Goal: Book appointment/travel/reservation

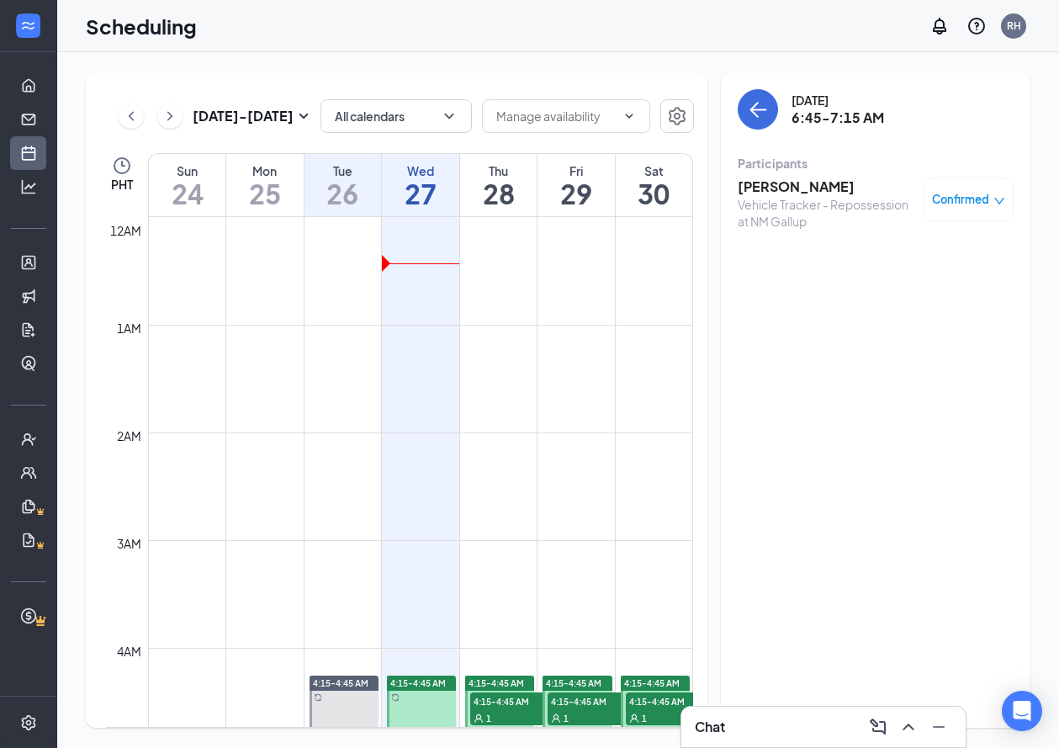
scroll to position [419, 0]
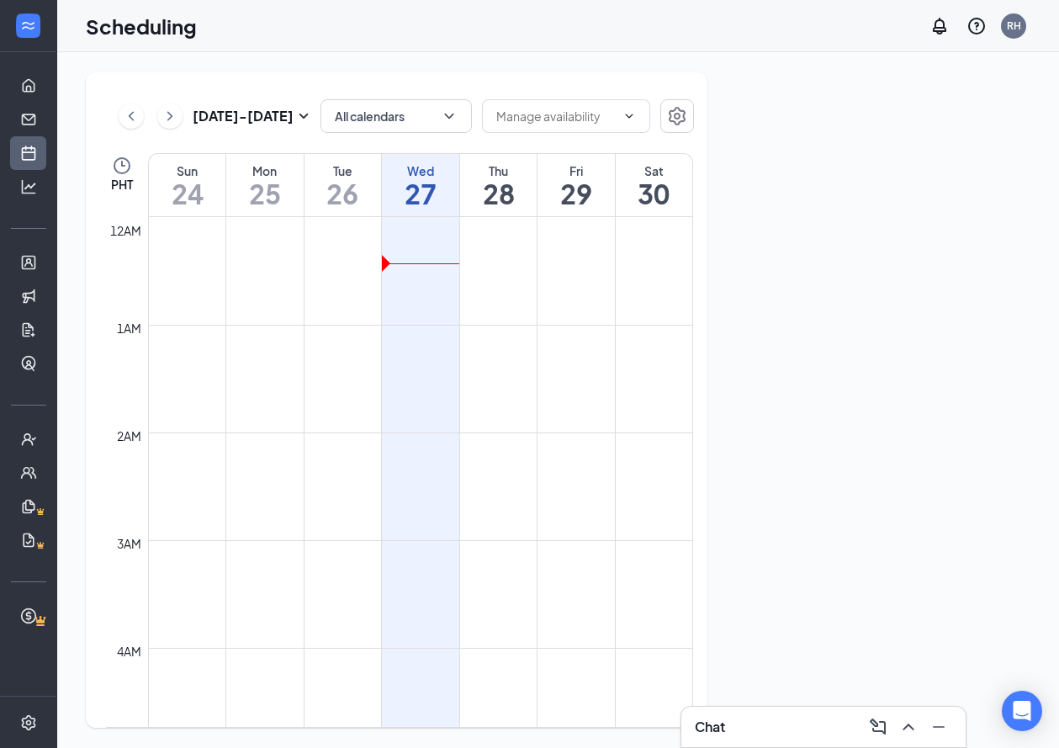
scroll to position [827, 0]
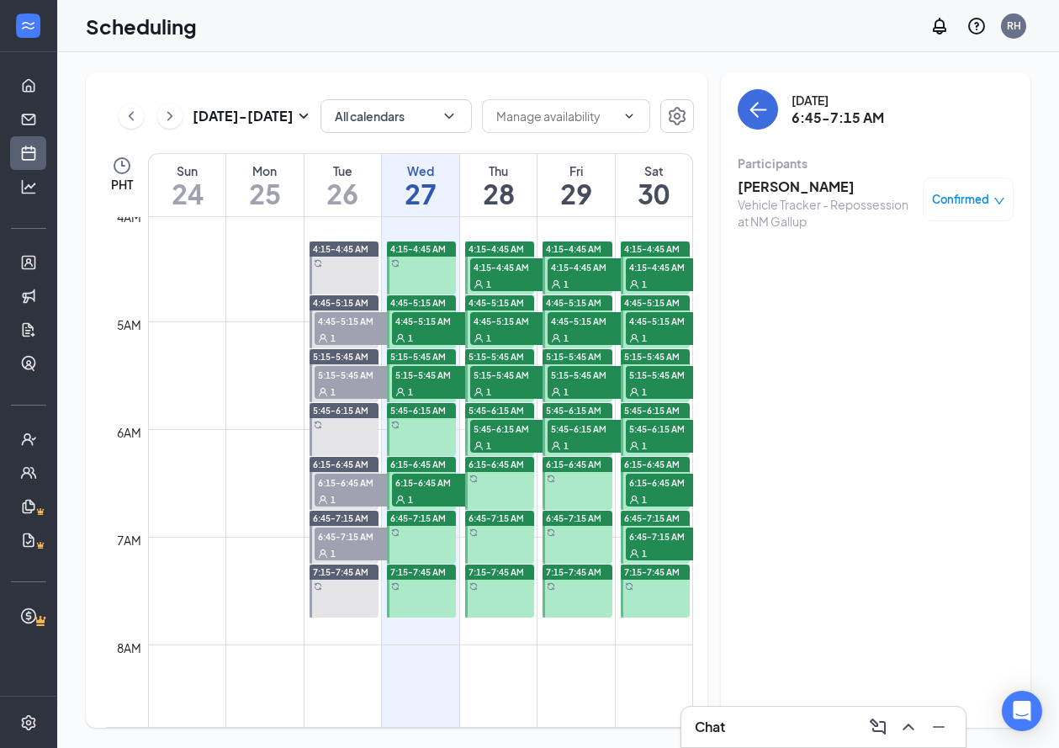
click at [430, 334] on div "1" at bounding box center [434, 337] width 84 height 17
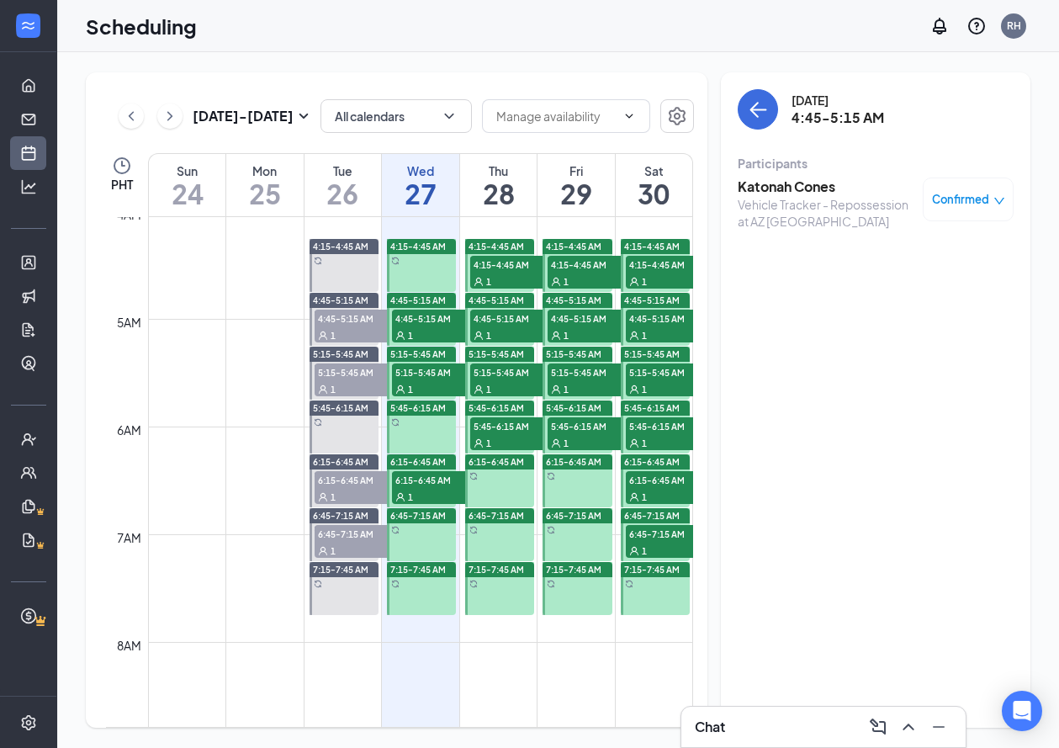
click at [445, 371] on span "5:15-5:45 AM" at bounding box center [434, 371] width 84 height 17
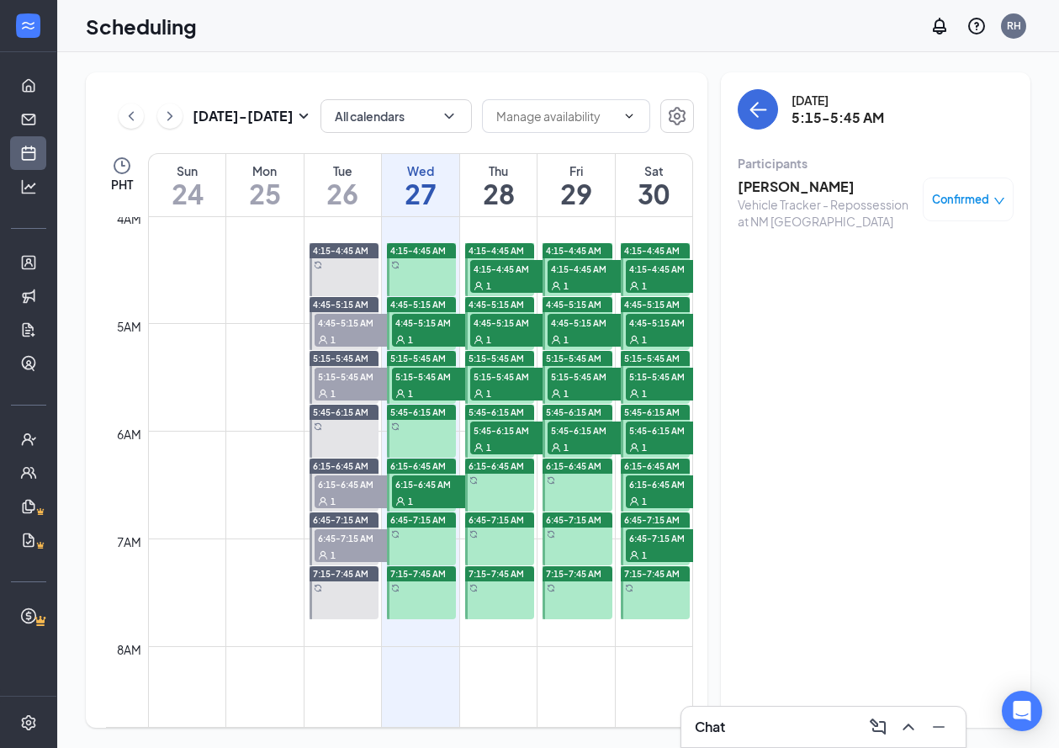
scroll to position [431, 0]
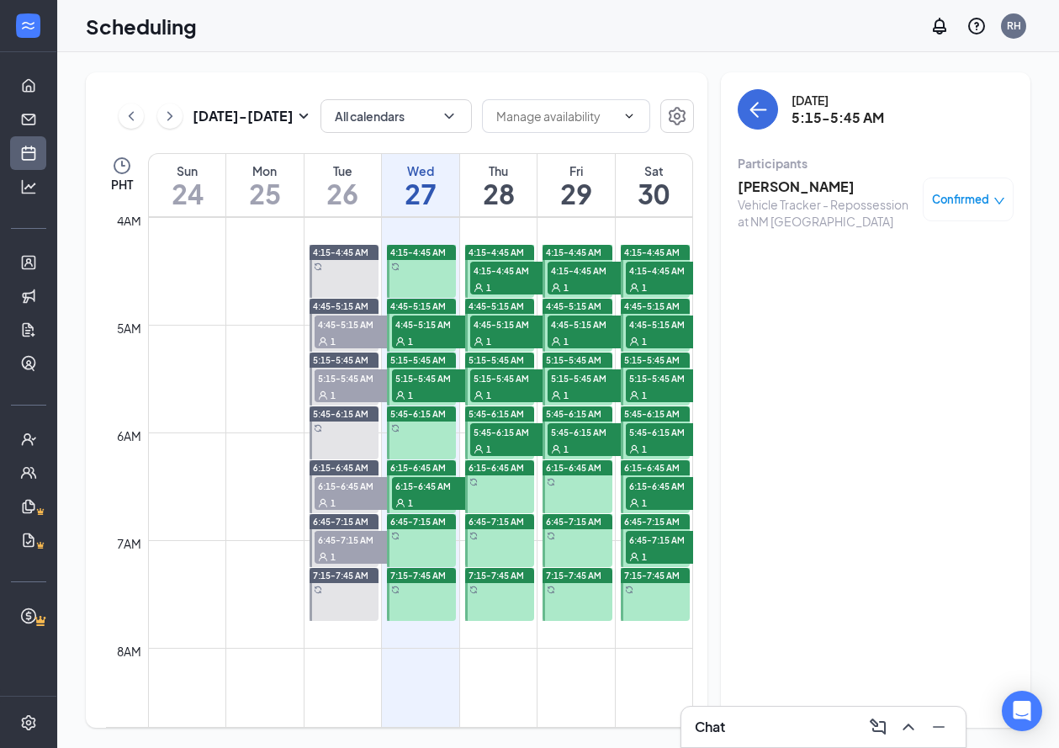
click at [427, 500] on div "1" at bounding box center [434, 502] width 84 height 17
click at [492, 433] on span "5:45-6:15 AM" at bounding box center [512, 431] width 84 height 17
click at [500, 387] on div "1" at bounding box center [512, 394] width 84 height 17
